Goal: Use online tool/utility

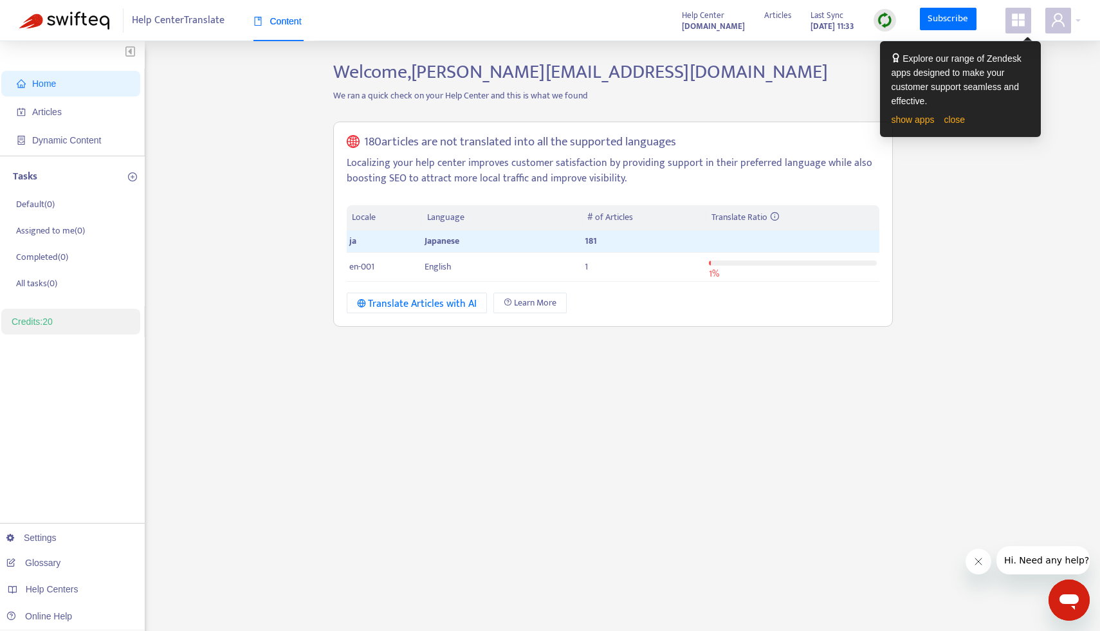
click at [1025, 15] on span at bounding box center [1019, 21] width 26 height 26
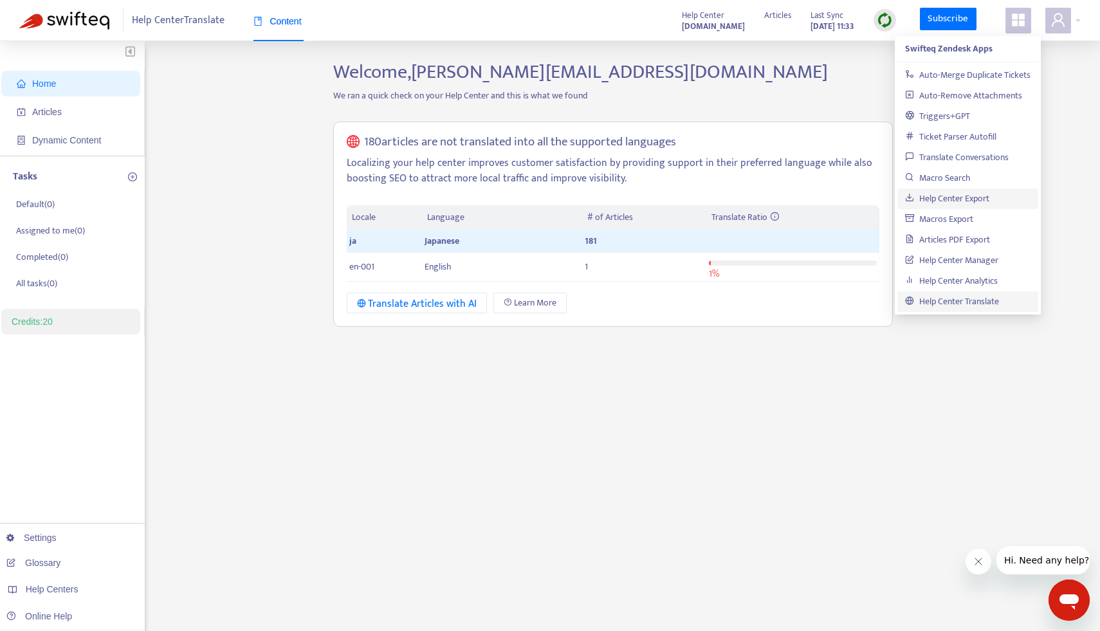
click at [942, 195] on link "Help Center Export" at bounding box center [947, 198] width 84 height 15
